Goal: Use online tool/utility: Utilize a website feature to perform a specific function

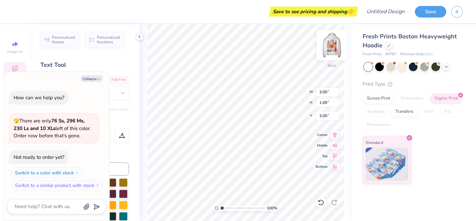
click at [334, 44] on img at bounding box center [331, 45] width 26 height 26
type textarea "x"
type input "5.00"
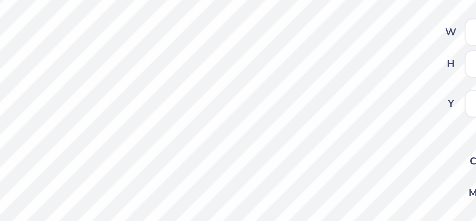
scroll to position [0, 0]
type textarea "x"
type textarea "K GAMMA"
type textarea "x"
type textarea "Ka GAMMA"
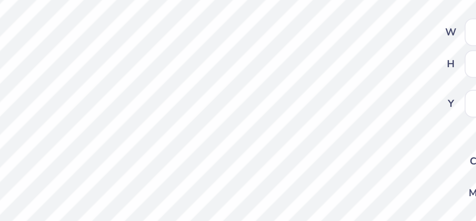
type textarea "x"
type textarea "Kapp GAMMA"
type textarea "x"
type textarea "Kap GAMMA"
type textarea "x"
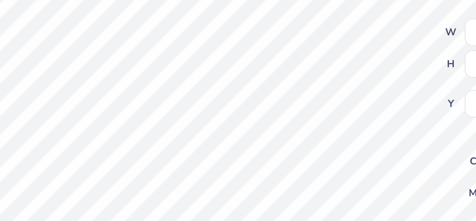
type textarea "Ka GAMMA"
type textarea "x"
type textarea "K GAMMA"
type textarea "x"
type textarea "KAP GAMMA"
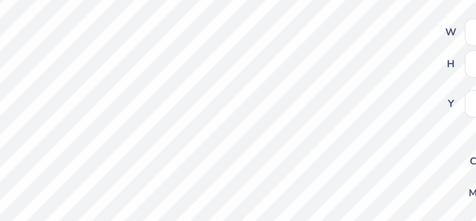
type textarea "x"
type textarea "KAPP GAMMA"
type textarea "x"
type textarea "KAPPA GAMMA"
type textarea "x"
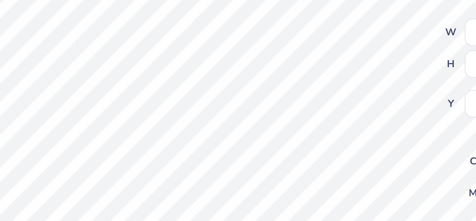
type textarea "KAPPA GAMMA"
type textarea "x"
type textarea "KAPPA K GAMMA"
type textarea "x"
type textarea "KAPPA KAP GAMMA"
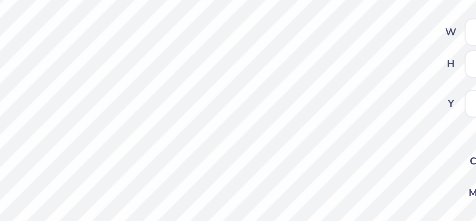
type textarea "x"
type textarea "KAPPA KAPP GAMMA"
type textarea "x"
type textarea "KAPPA KAPPA GAMMA"
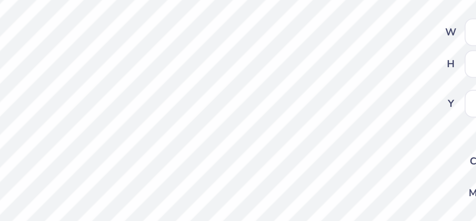
type textarea "x"
type input "1.37"
type input "0.65"
type input "14.73"
type textarea "x"
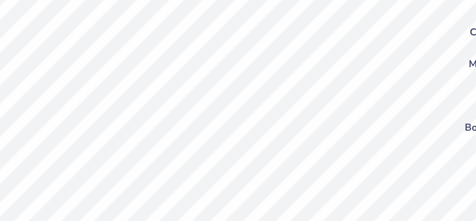
type input "14.75"
type textarea "x"
